Goal: Task Accomplishment & Management: Use online tool/utility

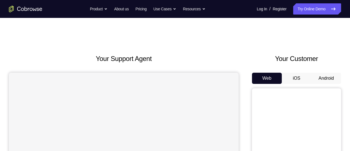
click at [324, 79] on button "Android" at bounding box center [327, 77] width 30 height 11
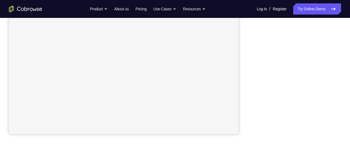
scroll to position [125, 0]
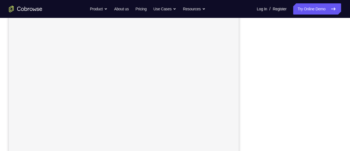
scroll to position [79, 0]
